Goal: Check status: Check status

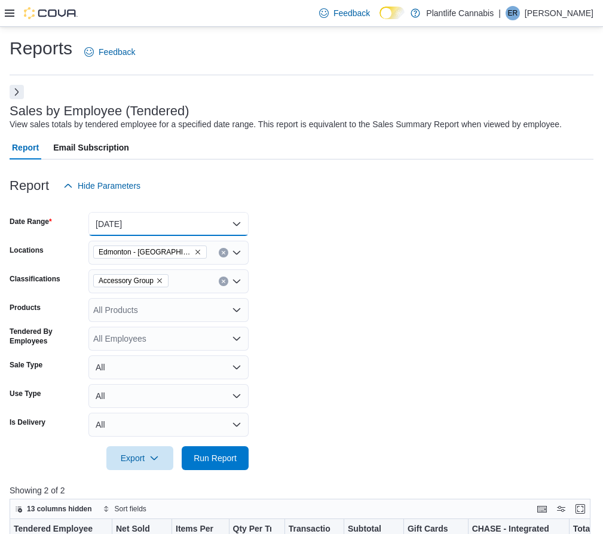
click at [183, 226] on button "Today" at bounding box center [168, 224] width 160 height 24
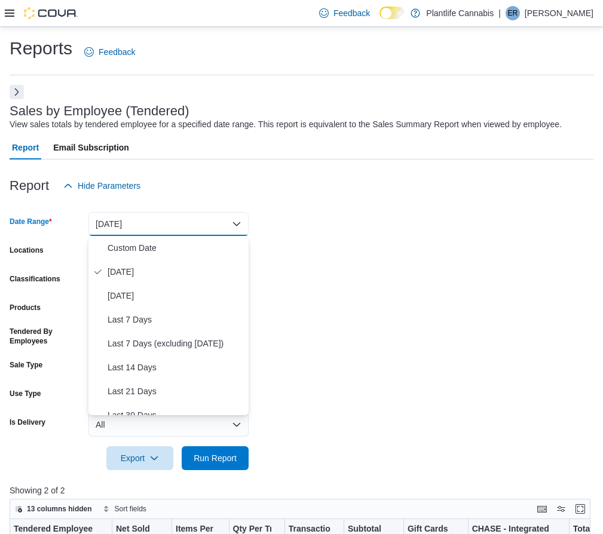
click at [183, 226] on button "[DATE]" at bounding box center [168, 224] width 160 height 24
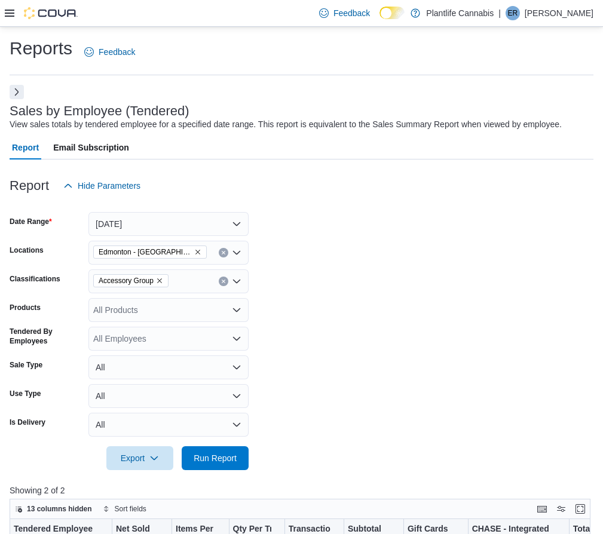
click at [224, 280] on icon "Clear input" at bounding box center [223, 281] width 3 height 3
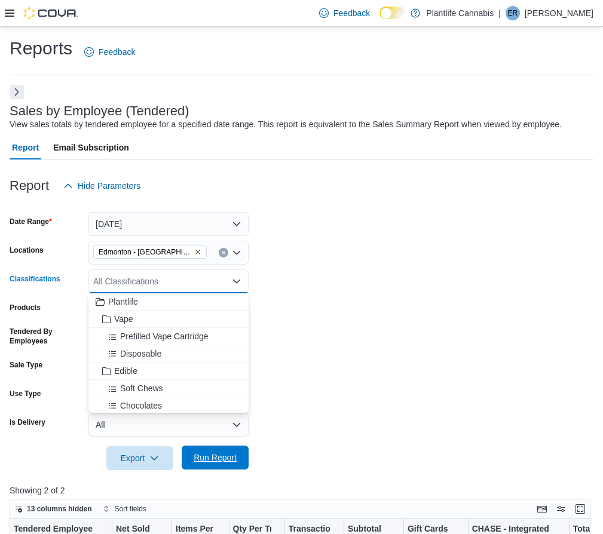
click at [229, 454] on span "Run Report" at bounding box center [215, 458] width 43 height 12
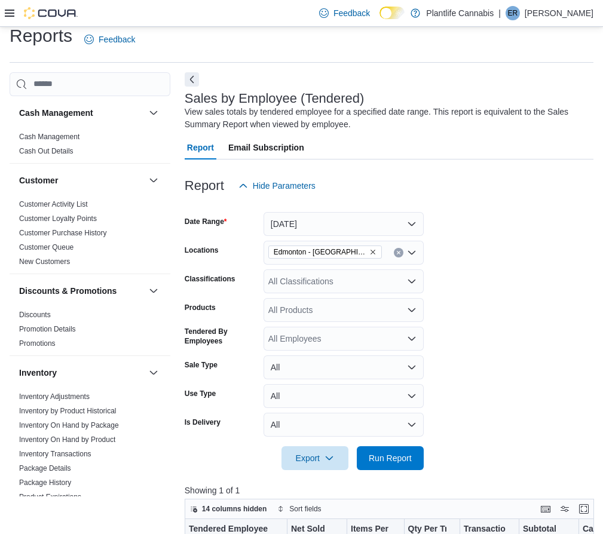
scroll to position [16, 0]
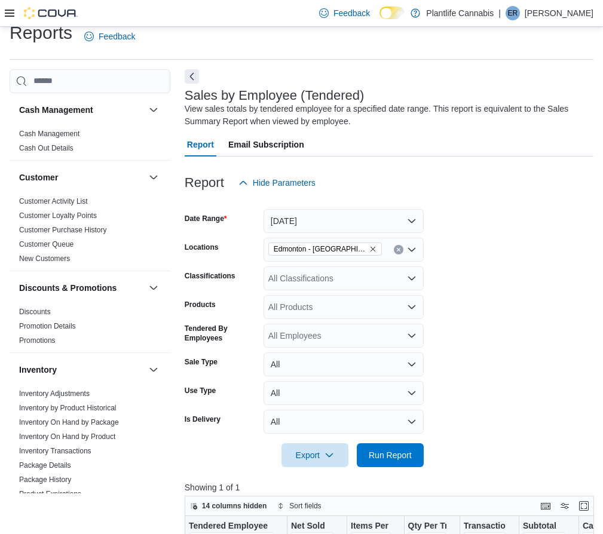
click at [347, 251] on span "Edmonton - [GEOGRAPHIC_DATA] South" at bounding box center [320, 249] width 93 height 12
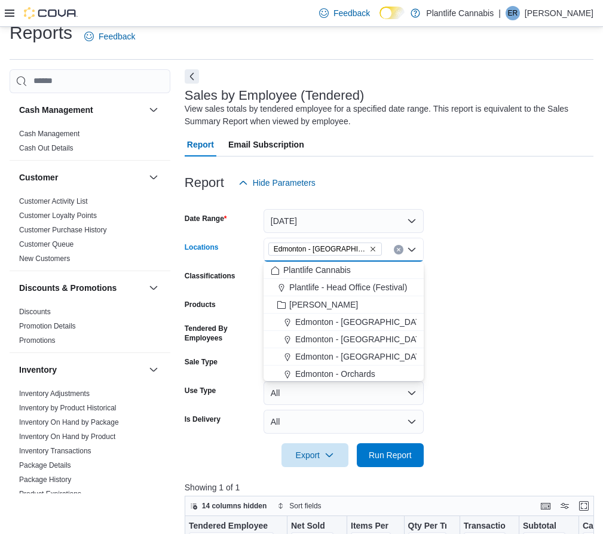
click at [371, 249] on icon "Remove Edmonton - Windermere South from selection in this group" at bounding box center [372, 248] width 7 height 7
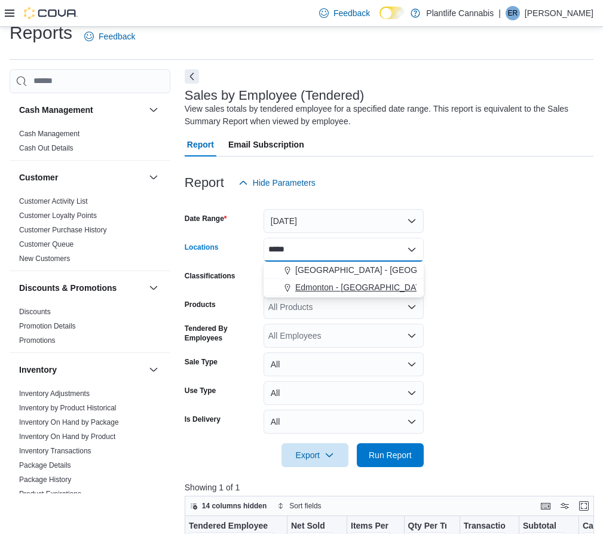
type input "*****"
click at [399, 284] on span "Edmonton - [GEOGRAPHIC_DATA] South" at bounding box center [373, 287] width 156 height 12
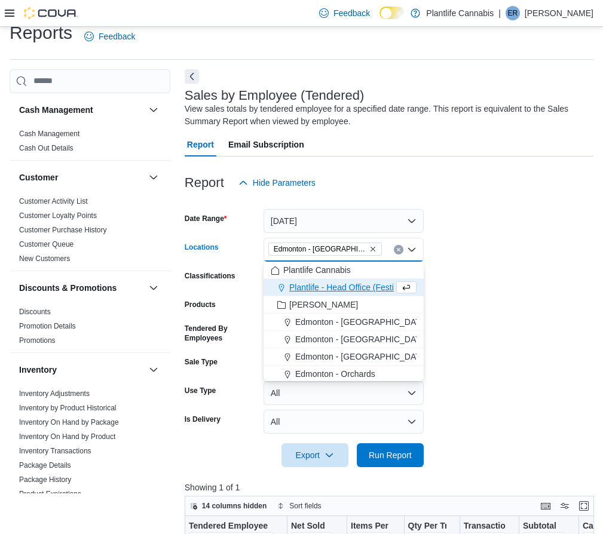
click at [507, 234] on form "Date Range [DATE] Locations [GEOGRAPHIC_DATA] - [GEOGRAPHIC_DATA] [GEOGRAPHIC_D…" at bounding box center [389, 331] width 409 height 272
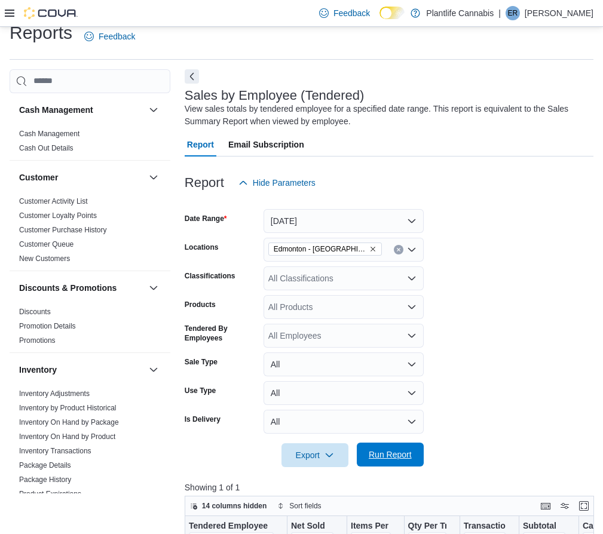
click at [392, 459] on span "Run Report" at bounding box center [390, 455] width 43 height 12
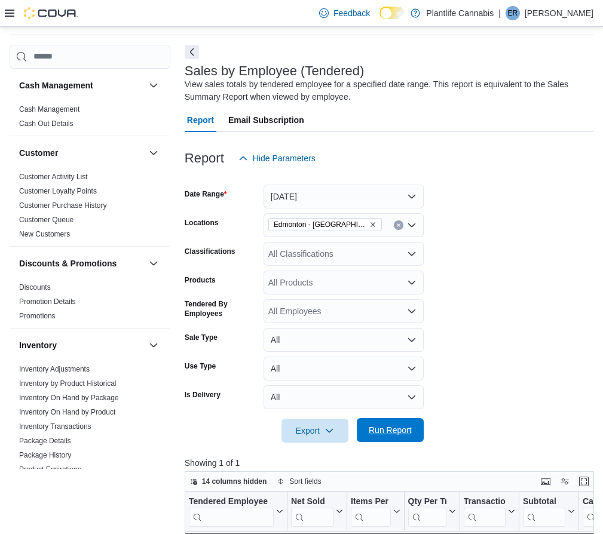
scroll to position [41, 0]
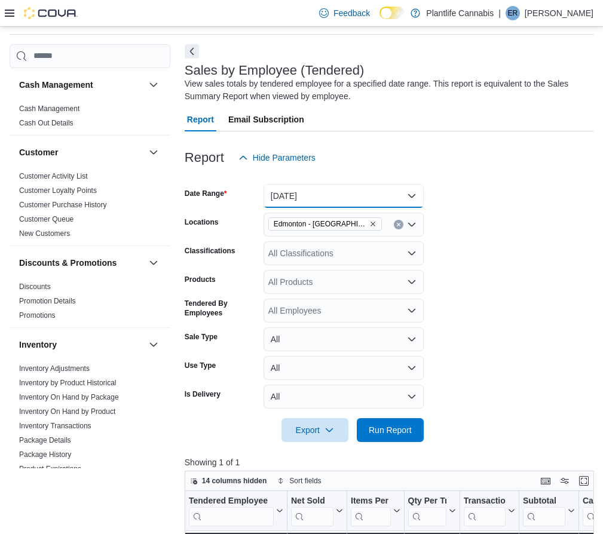
click at [397, 202] on button "[DATE]" at bounding box center [343, 196] width 160 height 24
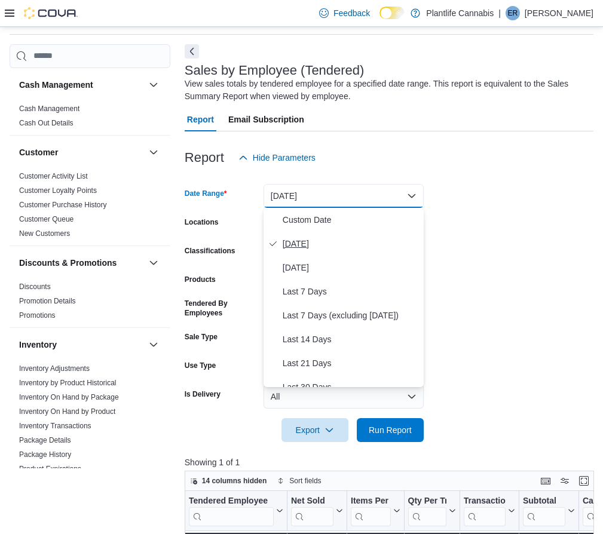
click at [302, 238] on span "[DATE]" at bounding box center [351, 244] width 136 height 14
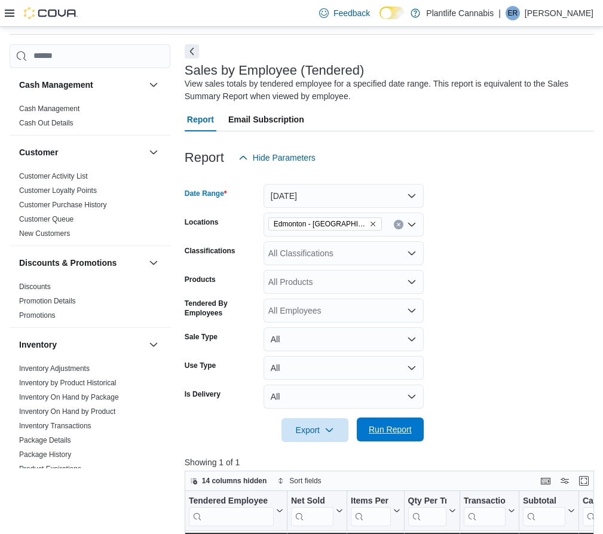
click at [403, 421] on span "Run Report" at bounding box center [390, 430] width 53 height 24
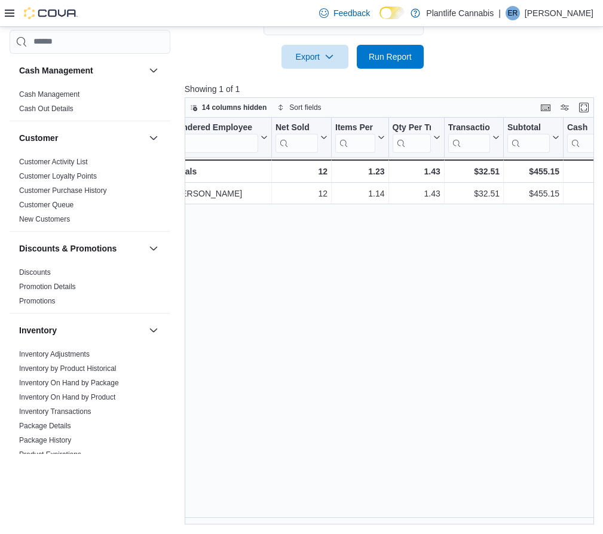
scroll to position [0, 0]
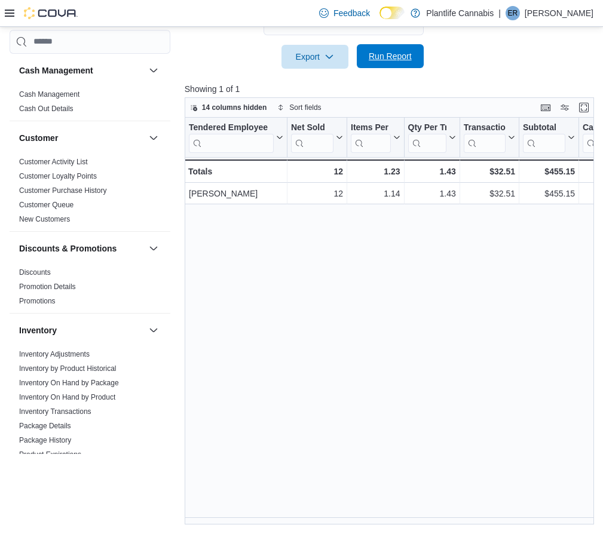
click at [377, 58] on span "Run Report" at bounding box center [390, 56] width 43 height 12
click at [247, 62] on div "Export Run Report" at bounding box center [304, 57] width 239 height 24
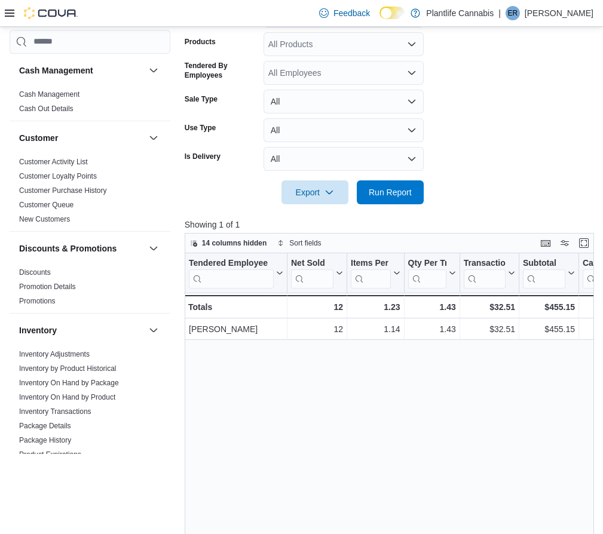
scroll to position [414, 0]
